Goal: Information Seeking & Learning: Learn about a topic

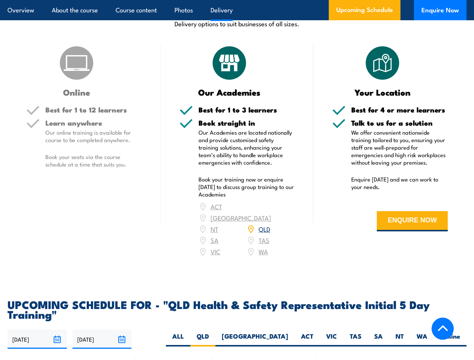
scroll to position [1064, 0]
click at [237, 0] on article "Overview About the course Course content Photos Delivery Upcoming Schedule Enqu…" at bounding box center [237, 10] width 459 height 20
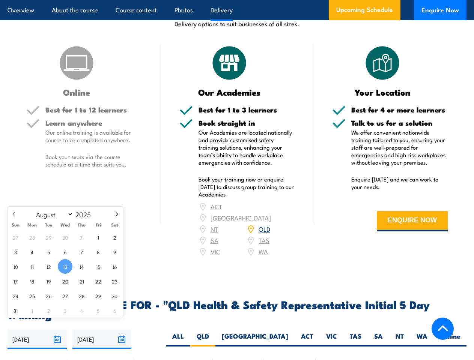
click at [37, 330] on input "[DATE]" at bounding box center [37, 339] width 59 height 19
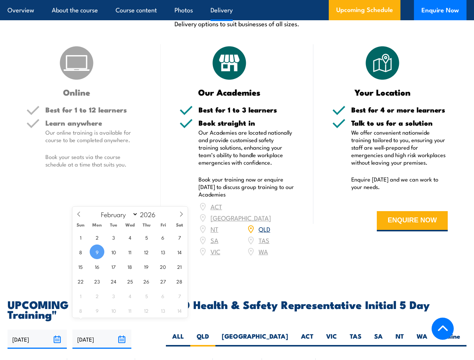
click at [102, 330] on input "[DATE]" at bounding box center [101, 339] width 59 height 19
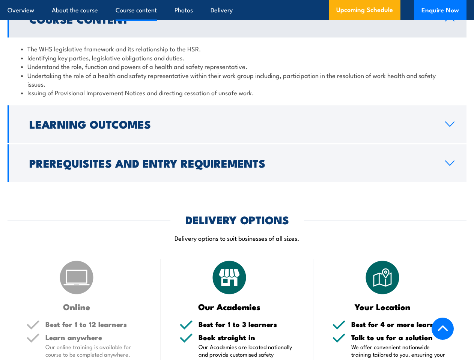
click at [237, 0] on article "Overview About the course Course content Photos Delivery Upcoming Schedule Enqu…" at bounding box center [237, 10] width 459 height 20
click at [237, 124] on h2 "Learning Outcomes" at bounding box center [231, 124] width 404 height 10
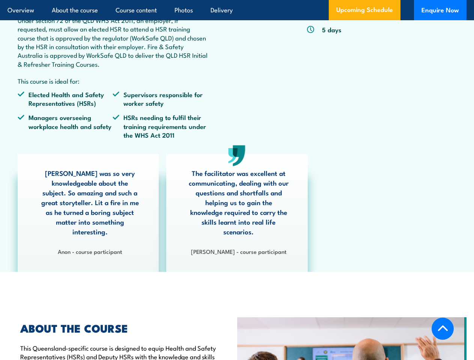
scroll to position [1352, 0]
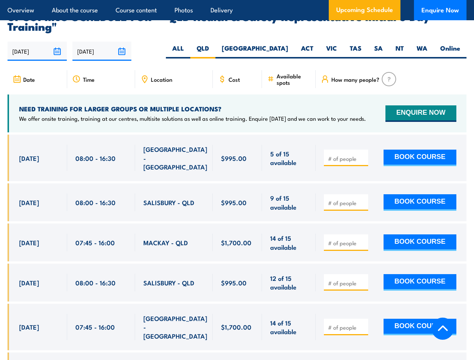
click at [237, 0] on article "Overview About the course Course content Photos Delivery Upcoming Schedule Enqu…" at bounding box center [237, 10] width 459 height 20
click at [37, 42] on input "[DATE]" at bounding box center [37, 51] width 59 height 19
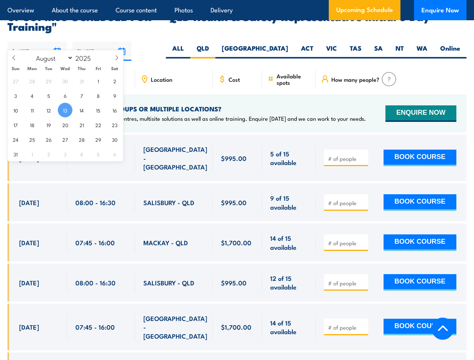
click at [102, 42] on input "[DATE]" at bounding box center [101, 51] width 59 height 19
